Goal: Information Seeking & Learning: Learn about a topic

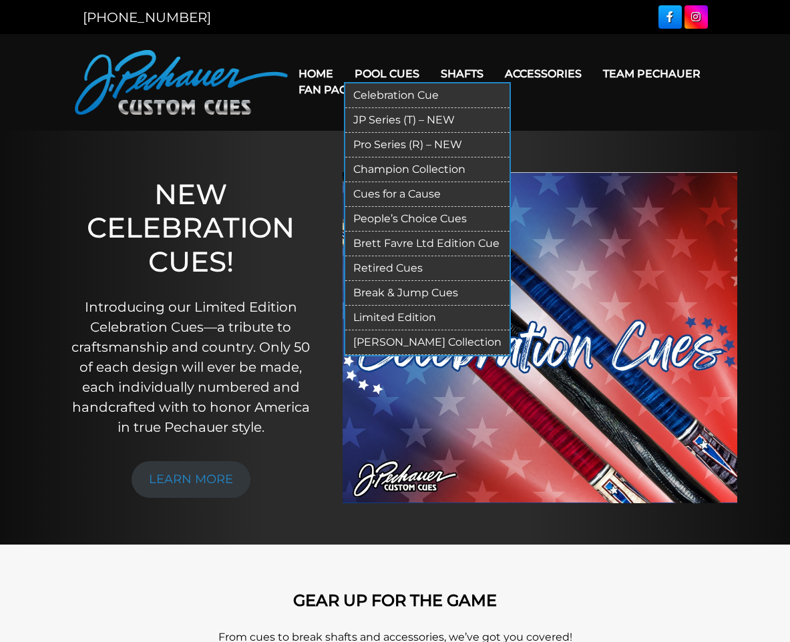
click at [401, 266] on link "Retired Cues" at bounding box center [427, 268] width 164 height 25
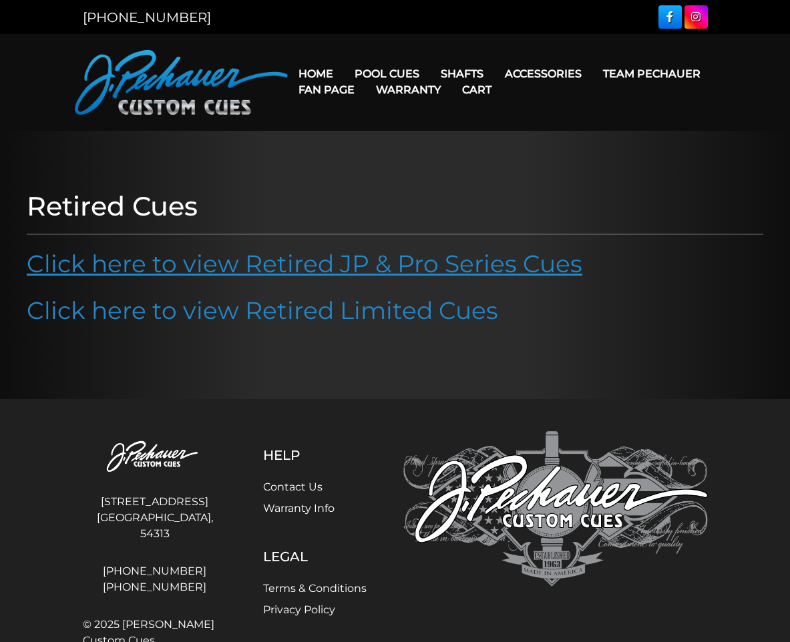
click at [370, 261] on link "Click here to view Retired JP & Pro Series Cues" at bounding box center [305, 263] width 556 height 29
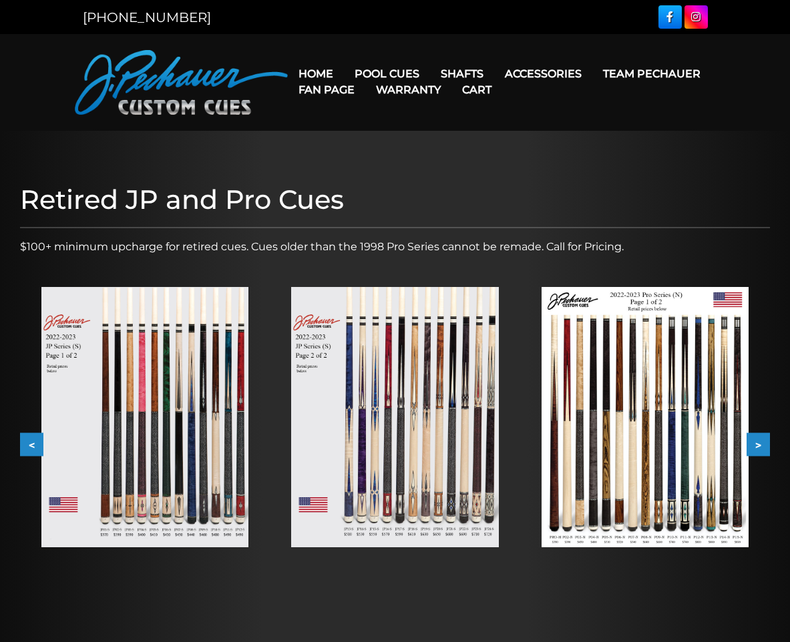
click at [181, 423] on img at bounding box center [144, 417] width 207 height 261
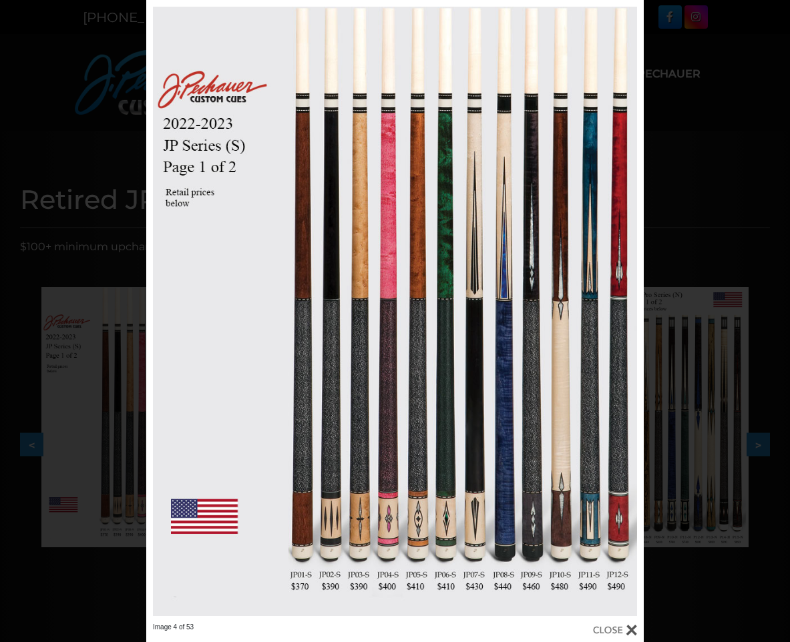
click at [673, 71] on div "Image 4 of 53" at bounding box center [395, 321] width 790 height 642
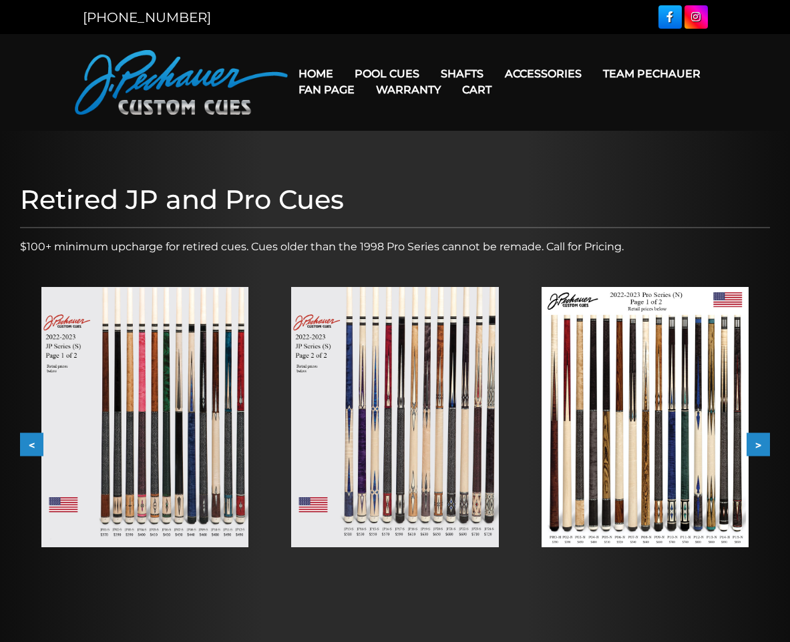
click at [170, 60] on img at bounding box center [182, 82] width 214 height 65
